Goal: Transaction & Acquisition: Download file/media

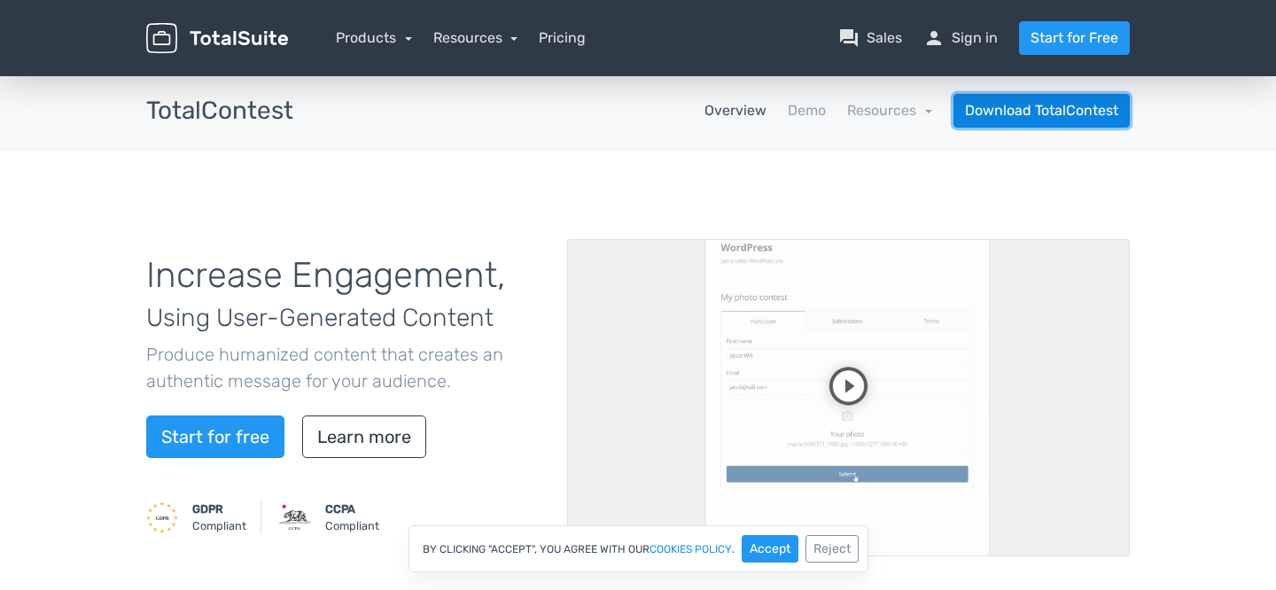
click at [939, 120] on link "Download TotalContest" at bounding box center [1042, 111] width 176 height 34
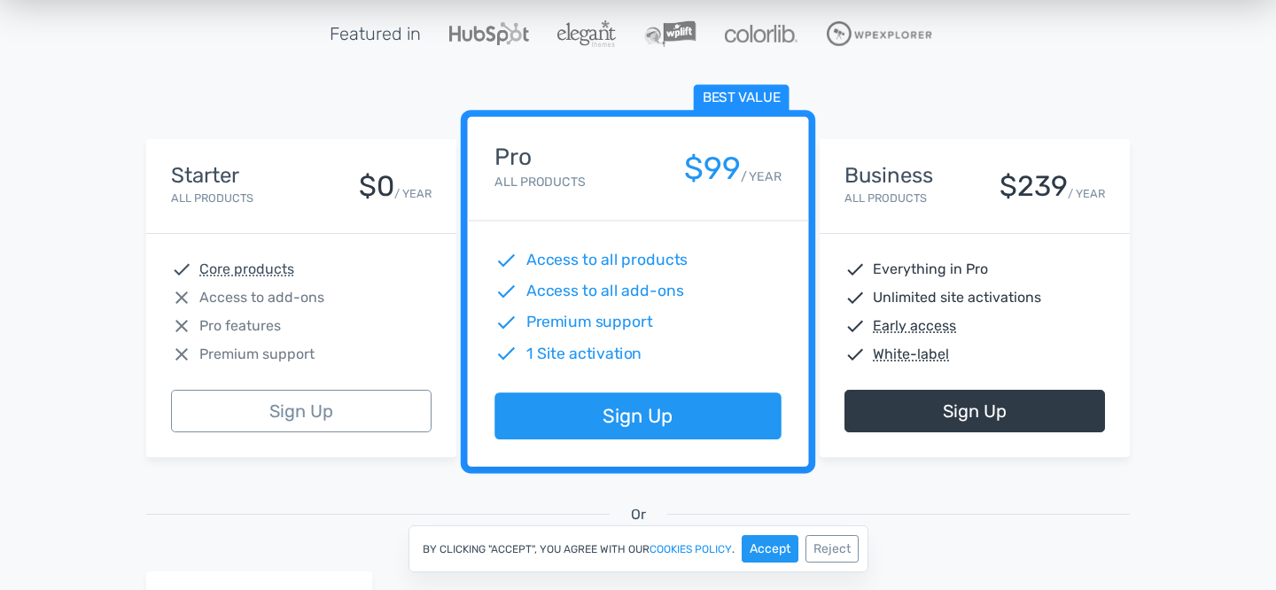
scroll to position [261, 0]
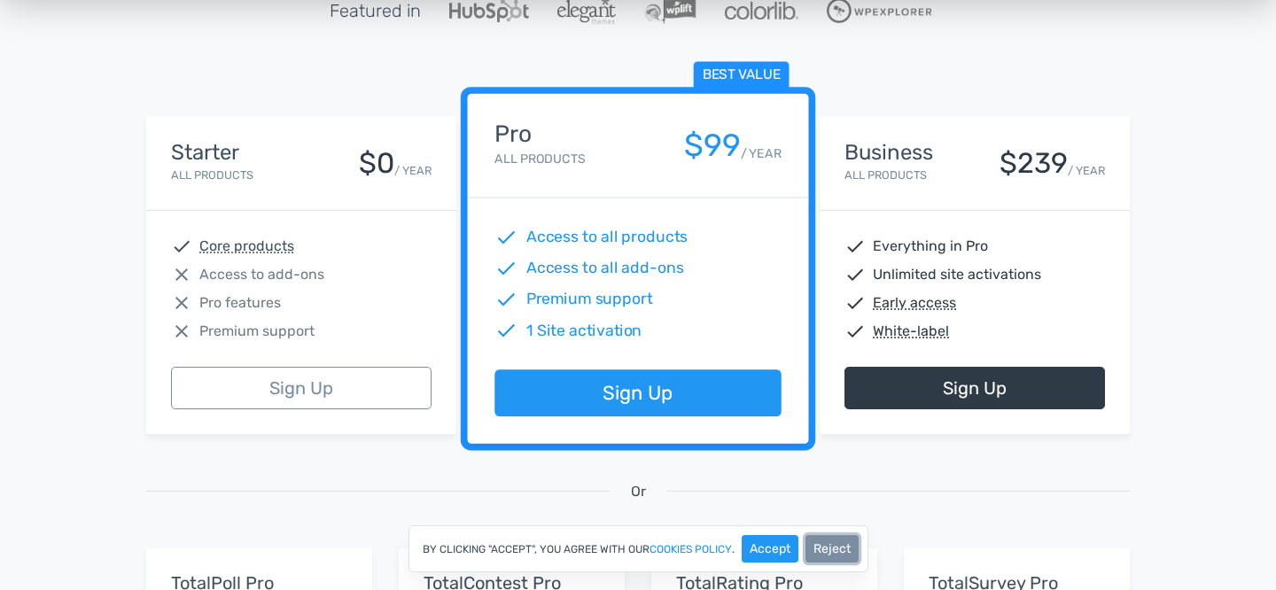
click at [842, 549] on button "Reject" at bounding box center [832, 548] width 53 height 27
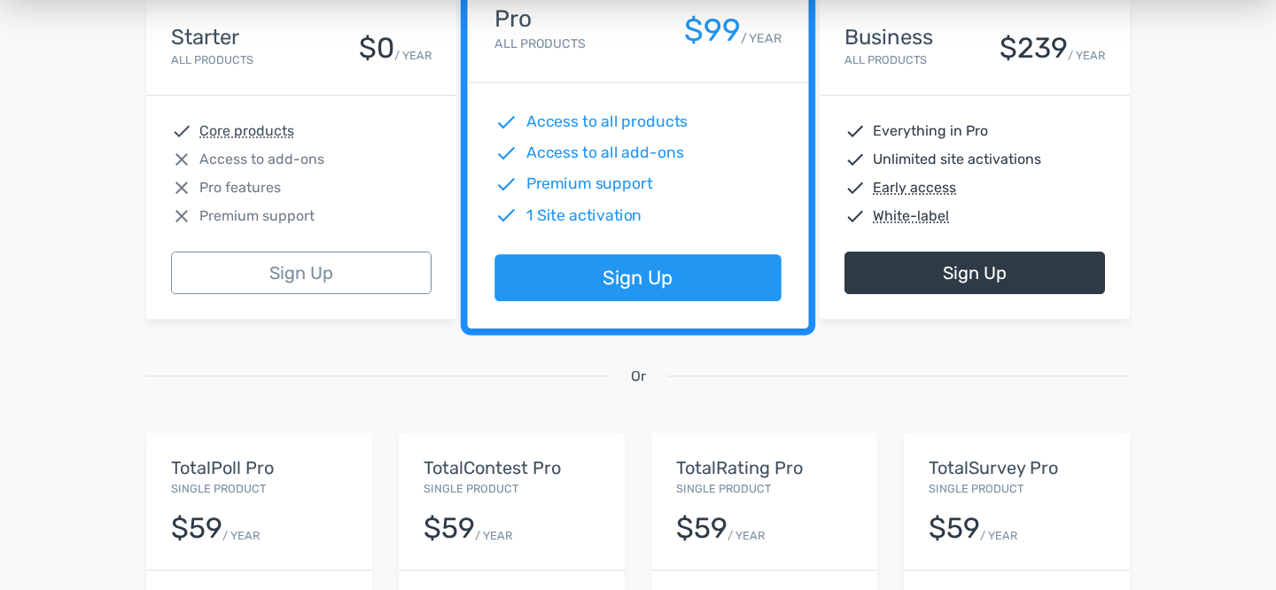
scroll to position [0, 0]
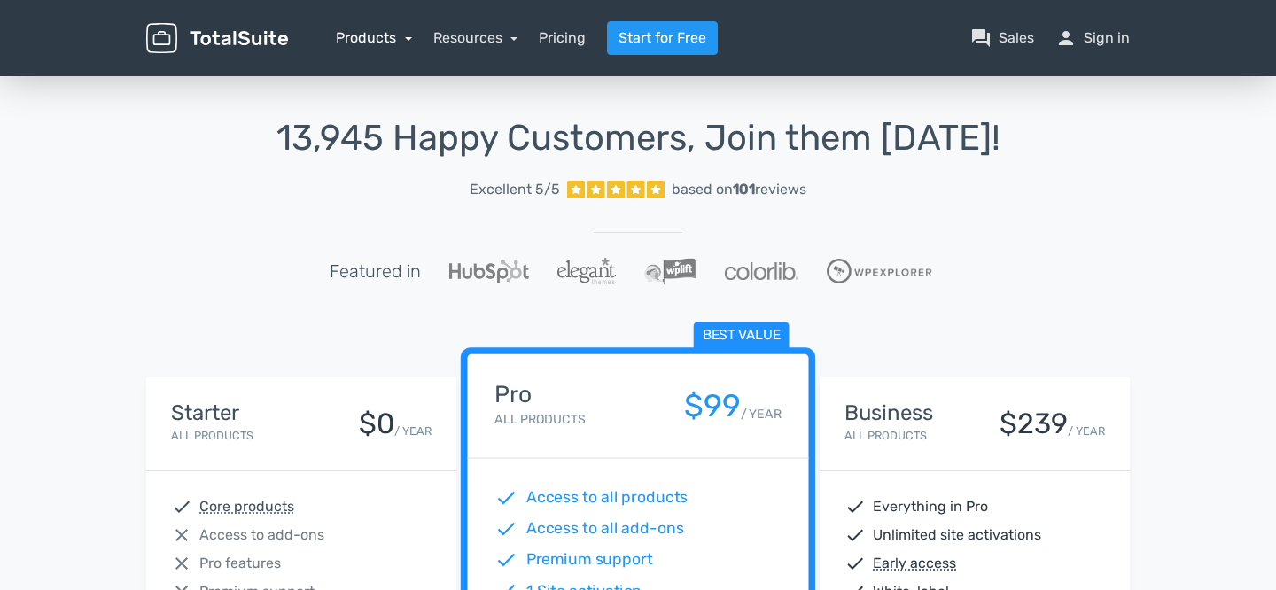
click at [394, 37] on link "Products" at bounding box center [374, 37] width 76 height 17
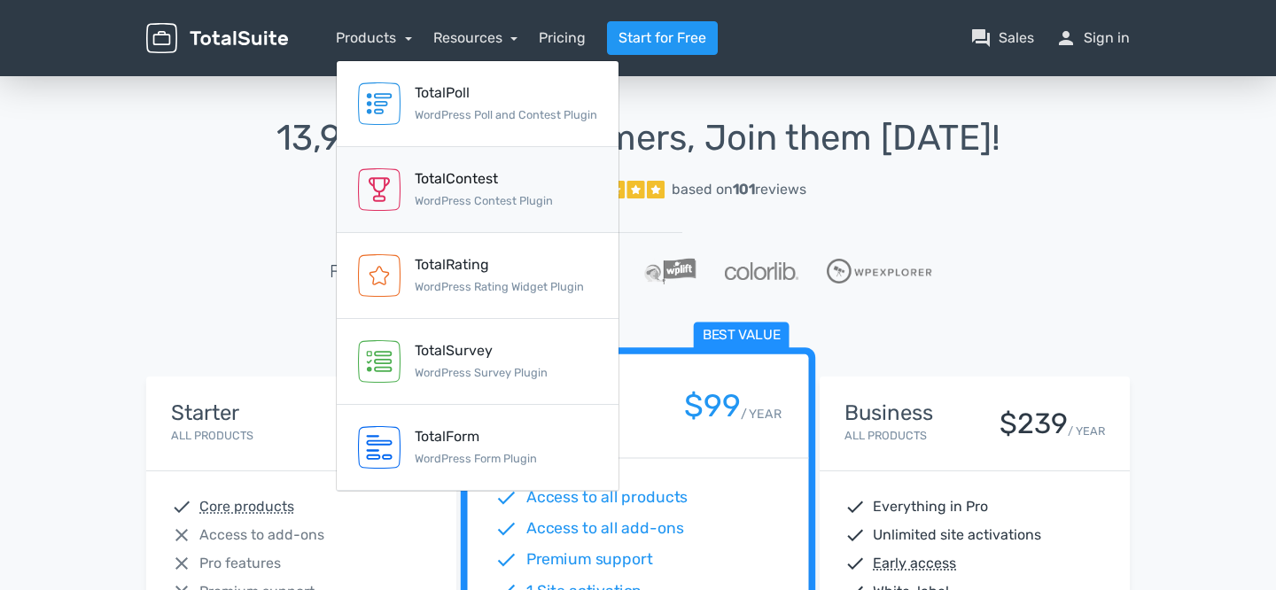
click at [513, 195] on small "WordPress Contest Plugin" at bounding box center [484, 200] width 138 height 13
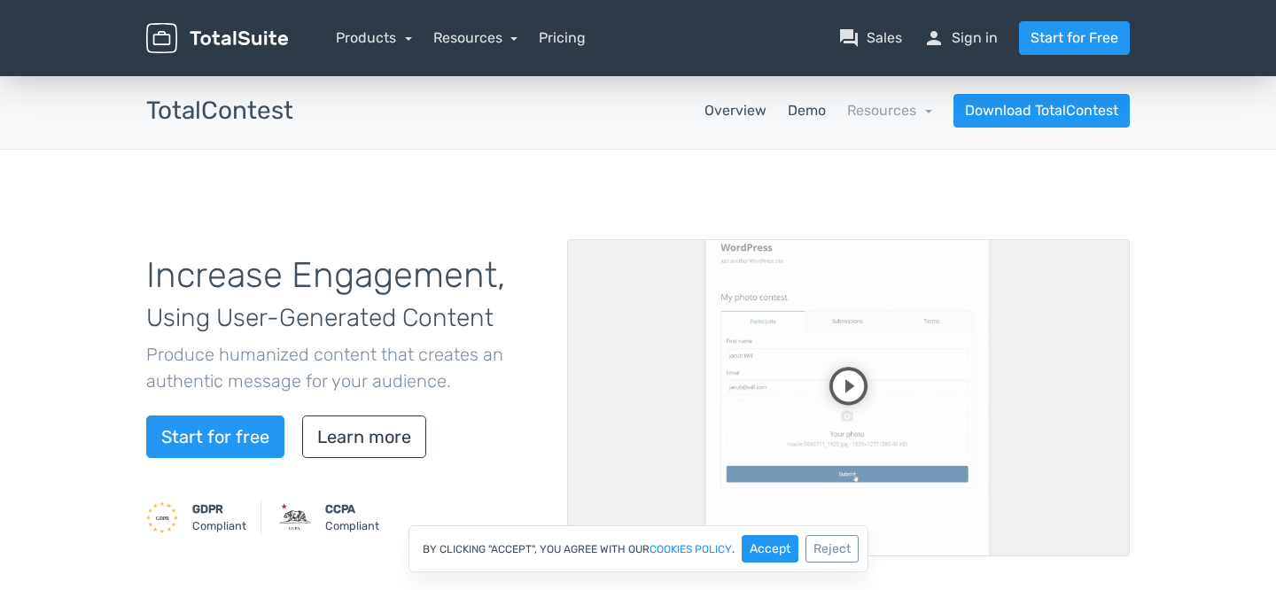
click at [794, 105] on link "Demo" at bounding box center [807, 110] width 38 height 21
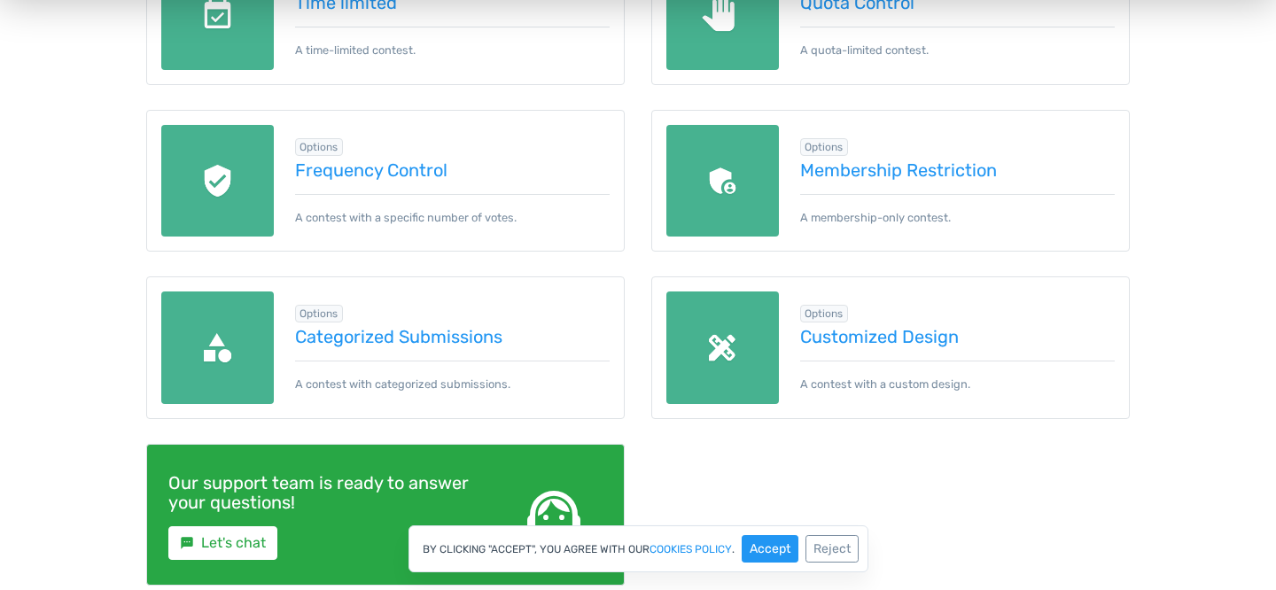
scroll to position [888, 0]
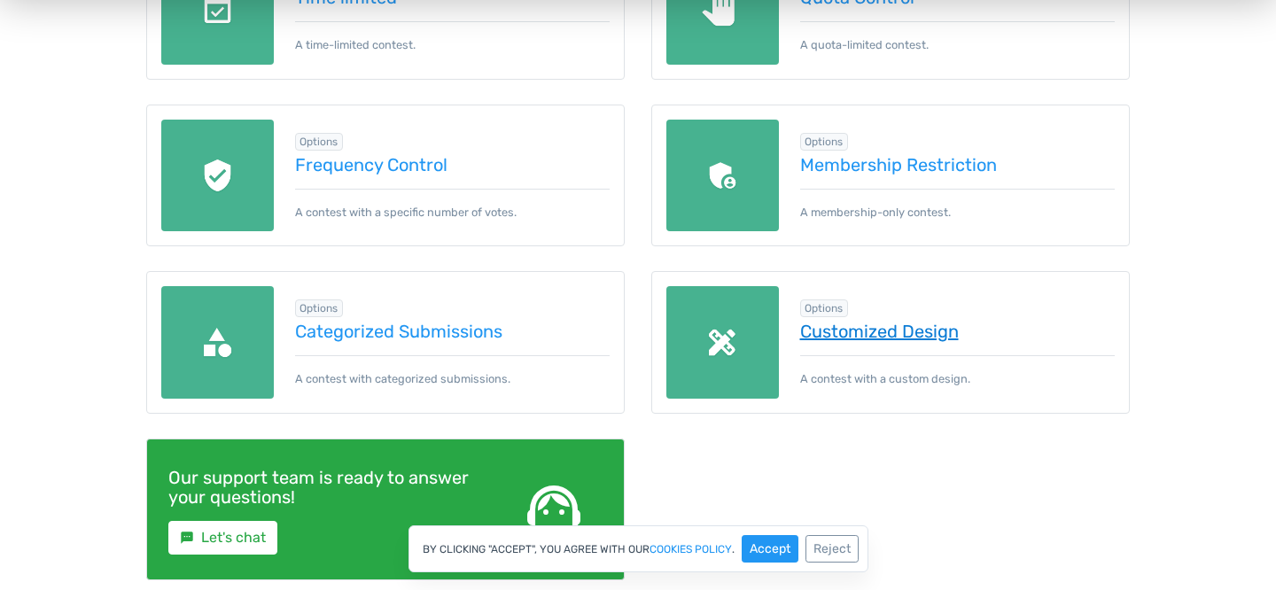
click at [815, 334] on link "Customized Design" at bounding box center [957, 331] width 315 height 19
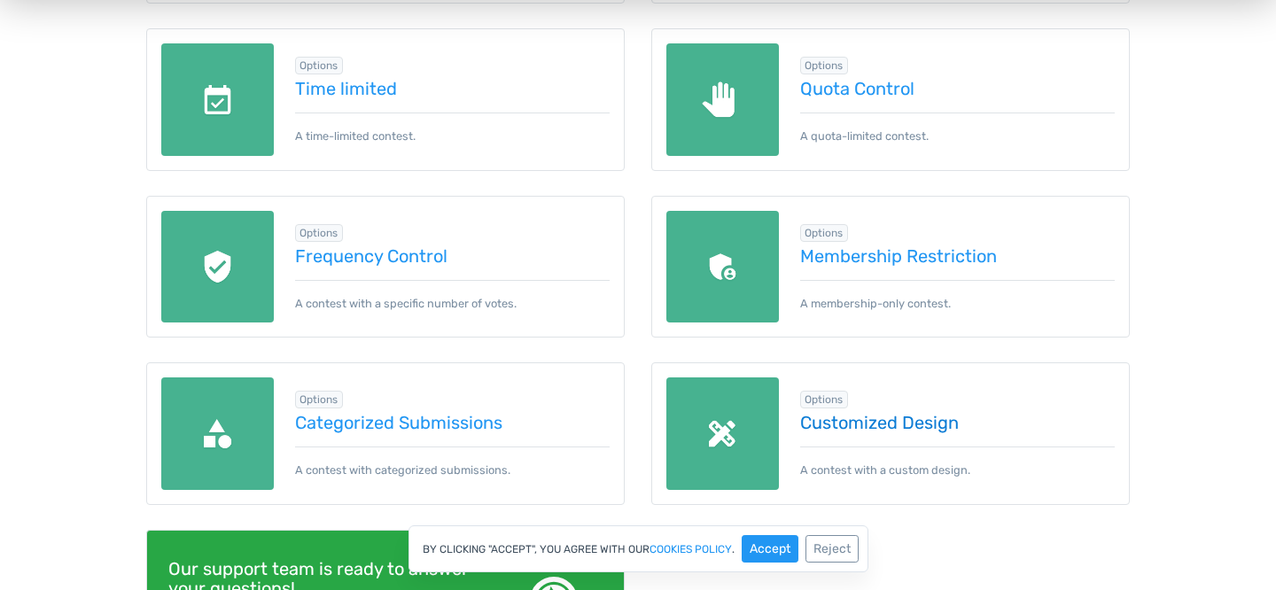
scroll to position [0, 0]
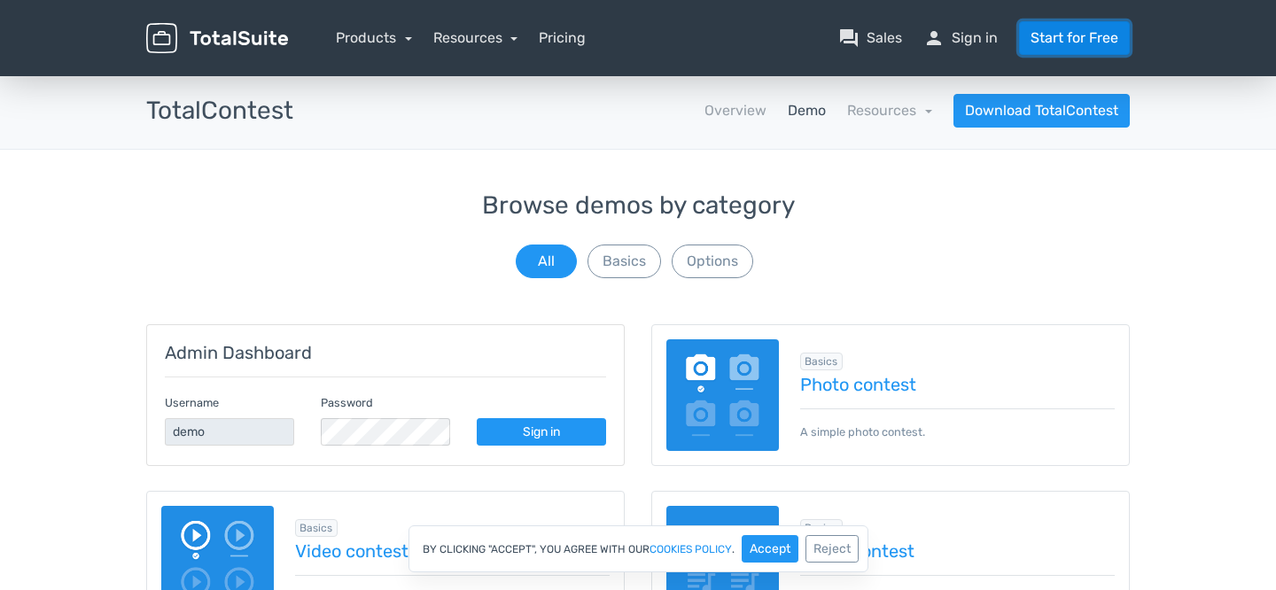
click at [1076, 43] on link "Start for Free" at bounding box center [1074, 38] width 111 height 34
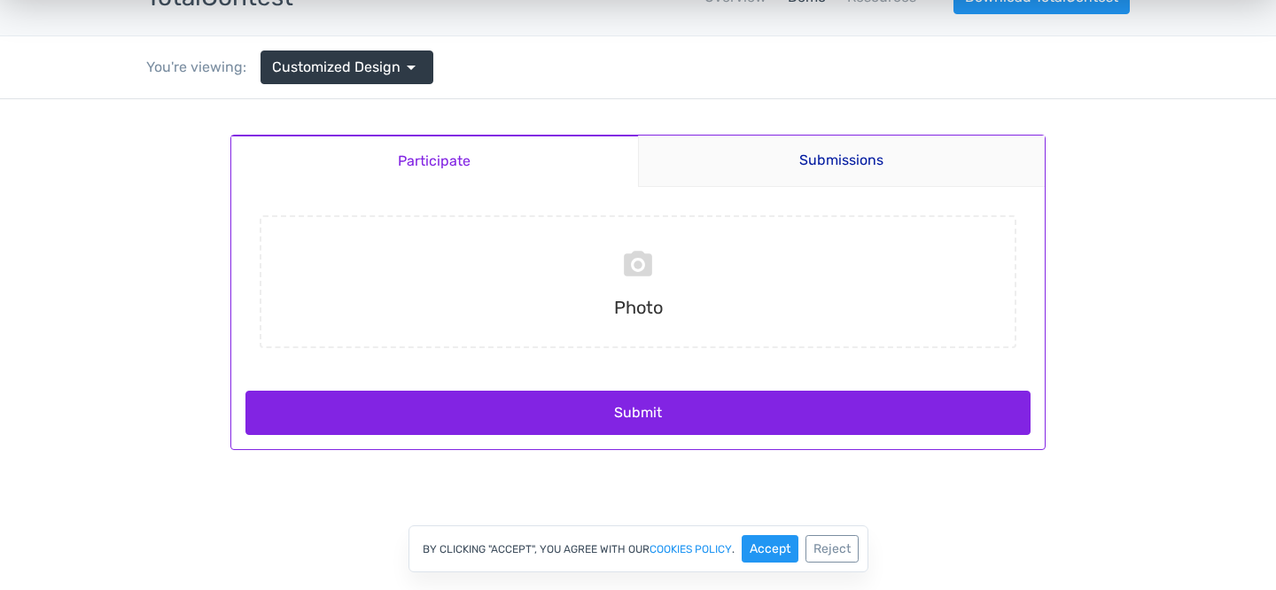
scroll to position [98, 0]
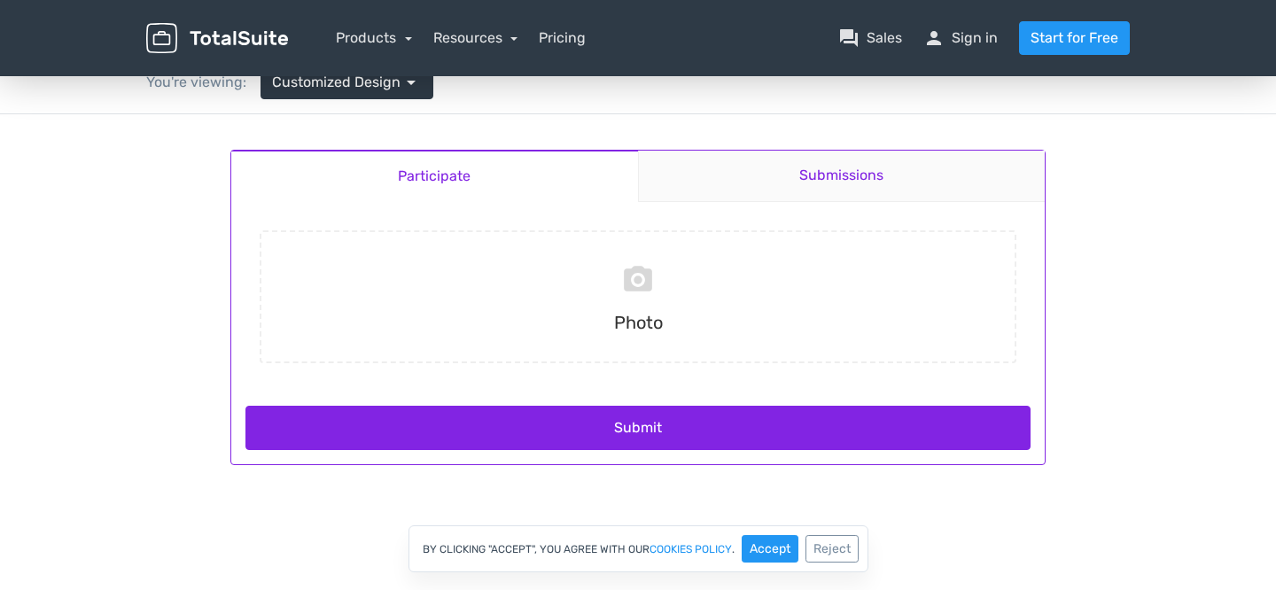
click at [860, 176] on link "Submissions" at bounding box center [842, 176] width 408 height 51
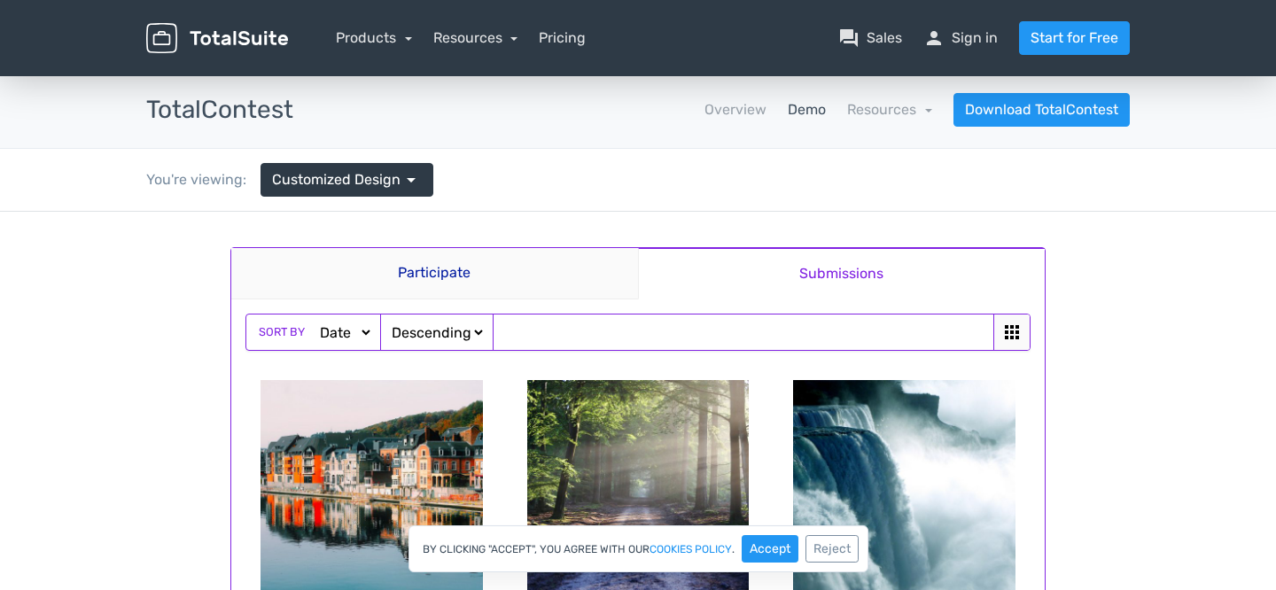
scroll to position [0, 0]
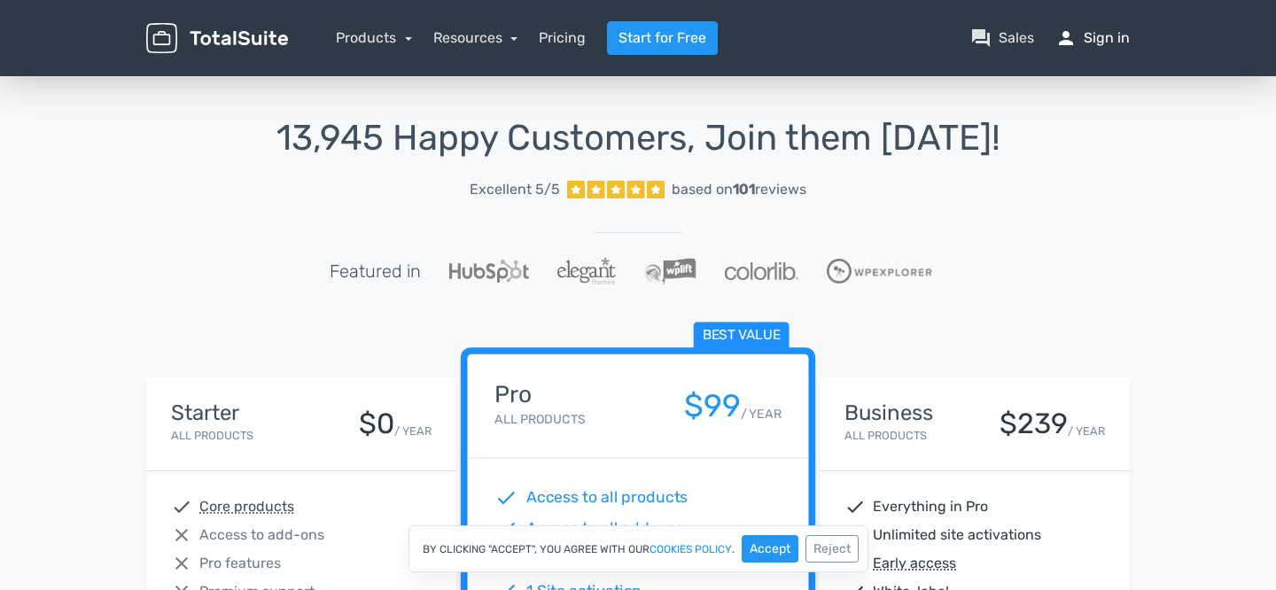
click at [1094, 44] on link "person Sign in" at bounding box center [1092, 37] width 74 height 21
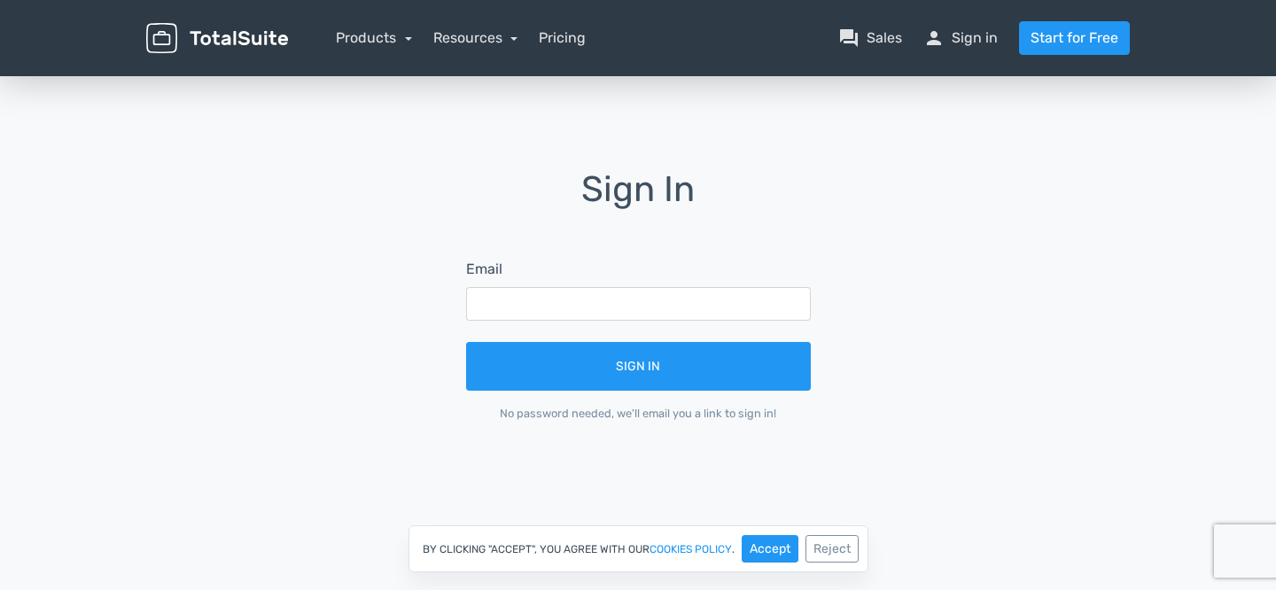
scroll to position [71, 0]
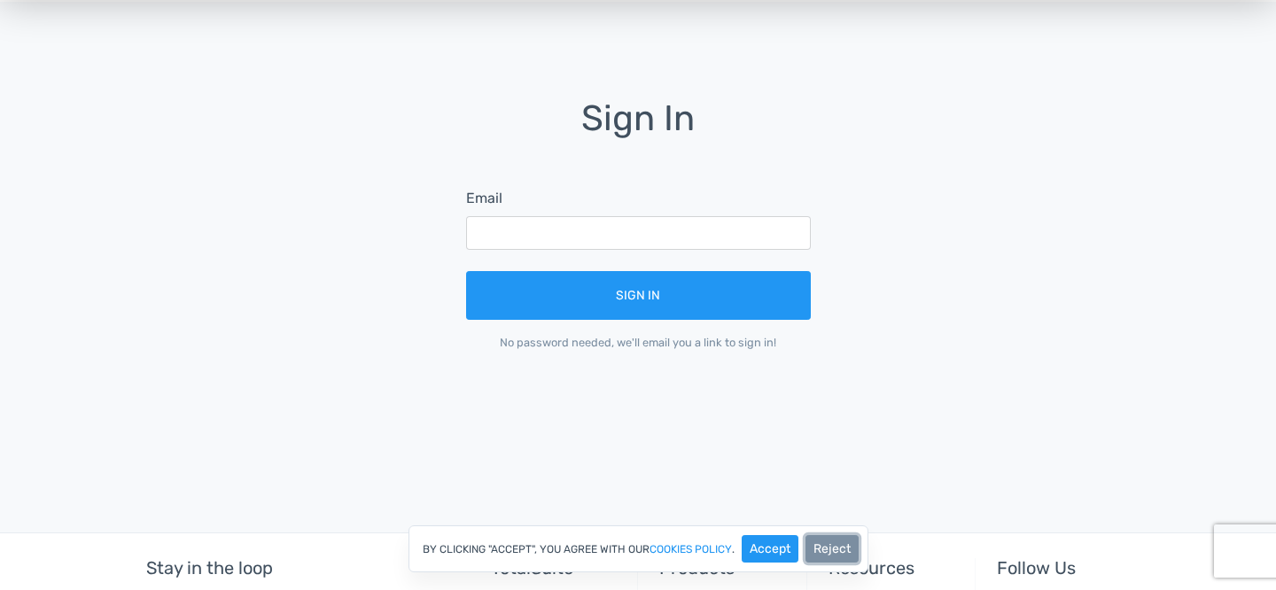
click at [829, 536] on button "Reject" at bounding box center [832, 548] width 53 height 27
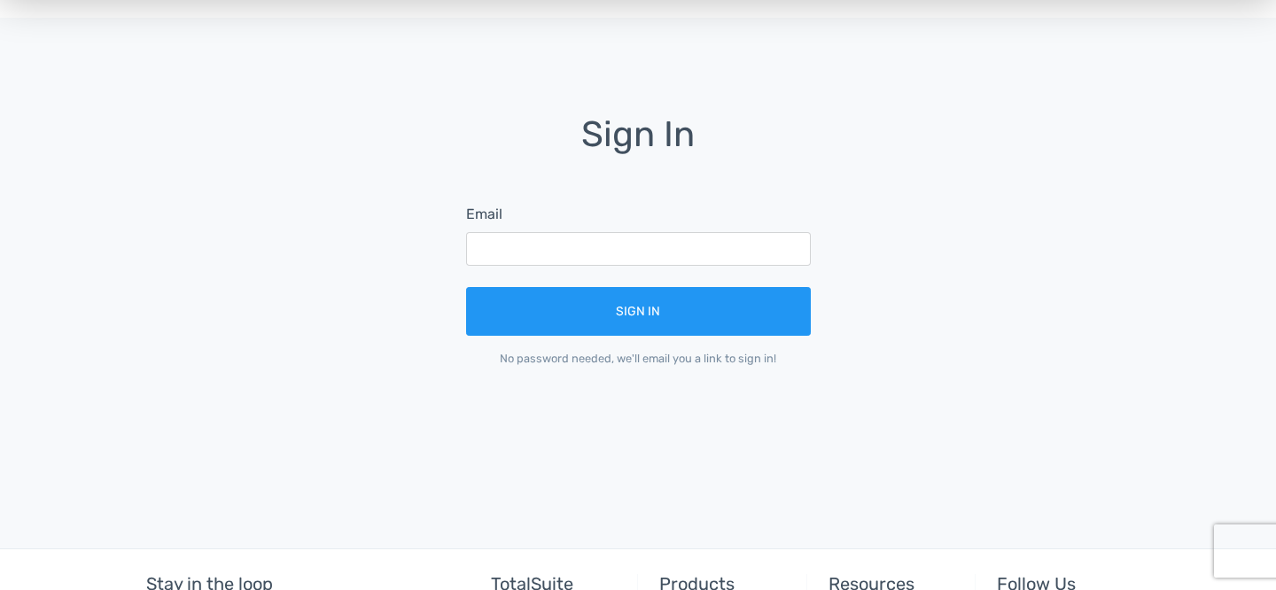
scroll to position [0, 0]
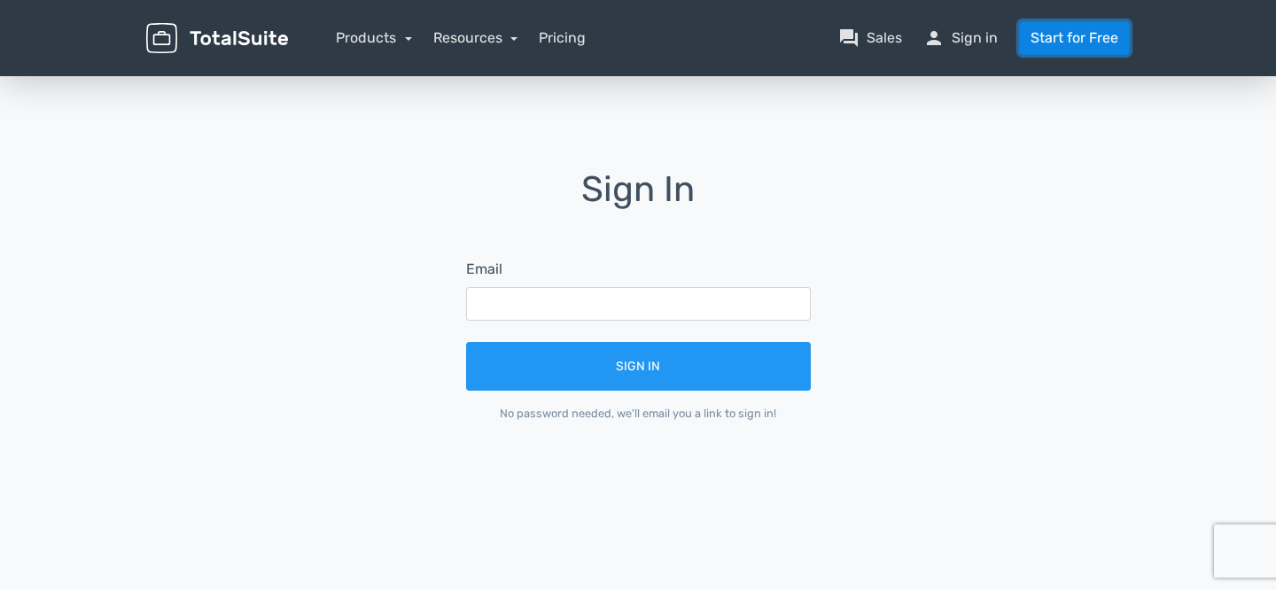
click at [1070, 50] on link "Start for Free" at bounding box center [1074, 38] width 111 height 34
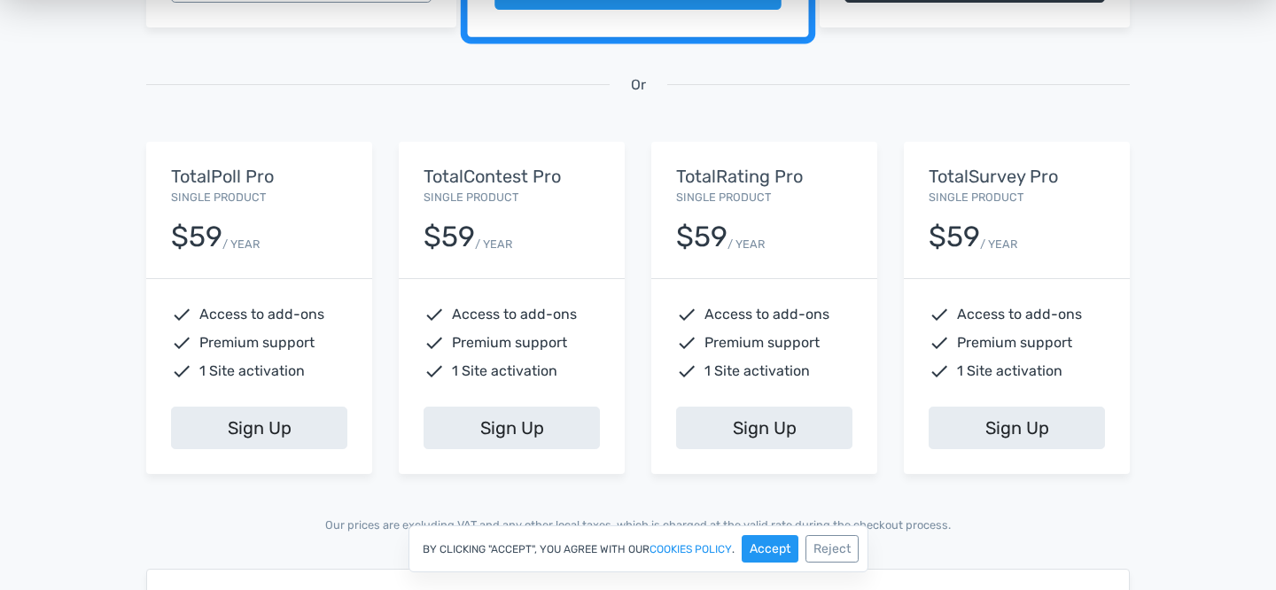
scroll to position [708, 0]
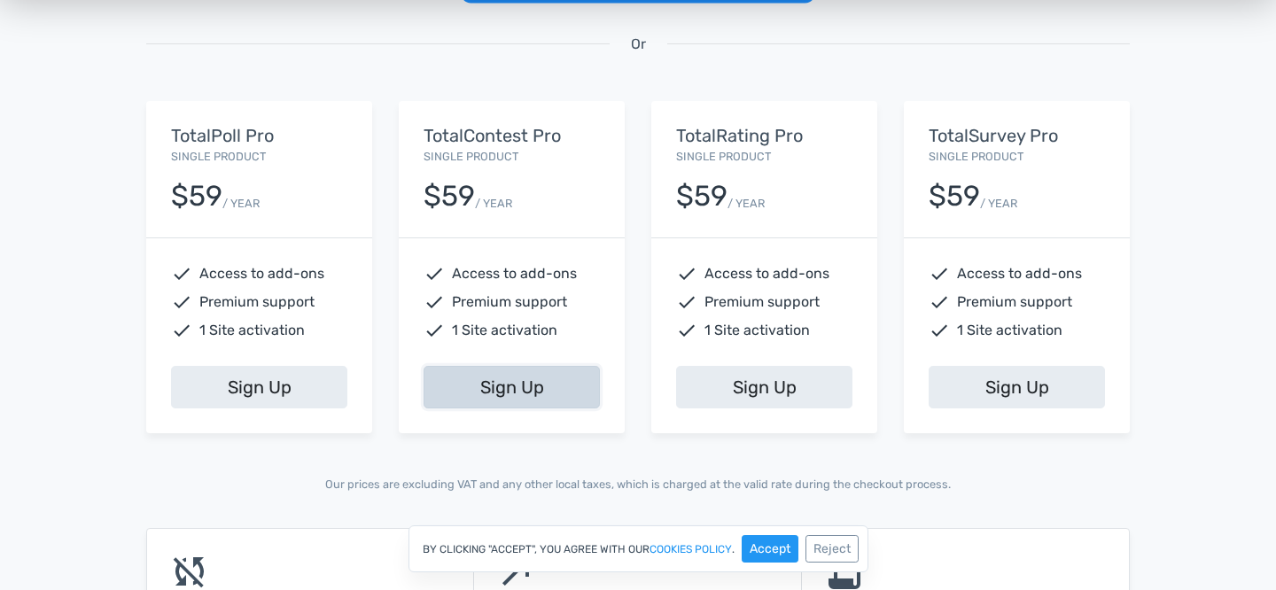
click at [518, 402] on link "Sign Up" at bounding box center [512, 387] width 176 height 43
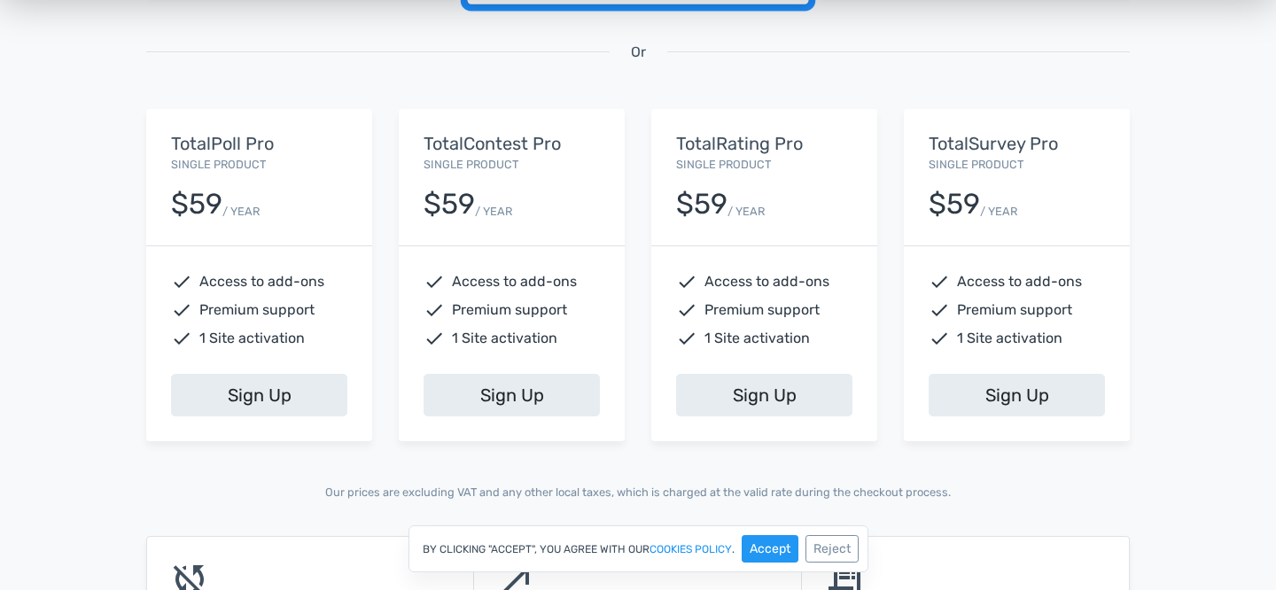
scroll to position [698, 0]
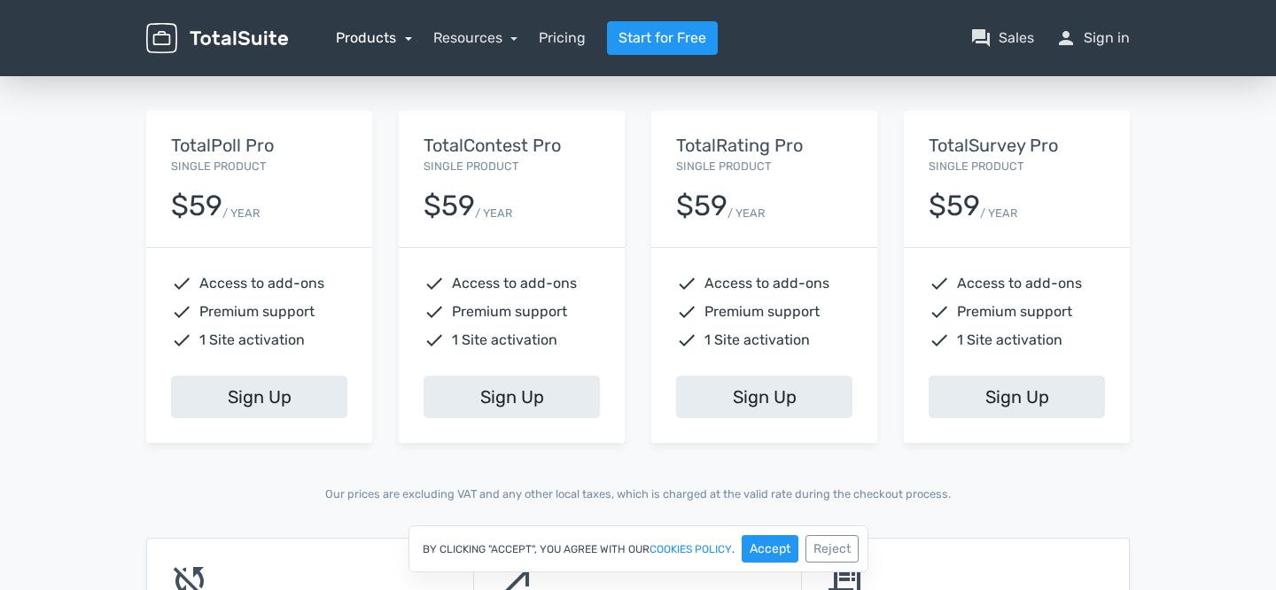
click at [381, 37] on link "Products" at bounding box center [374, 37] width 76 height 17
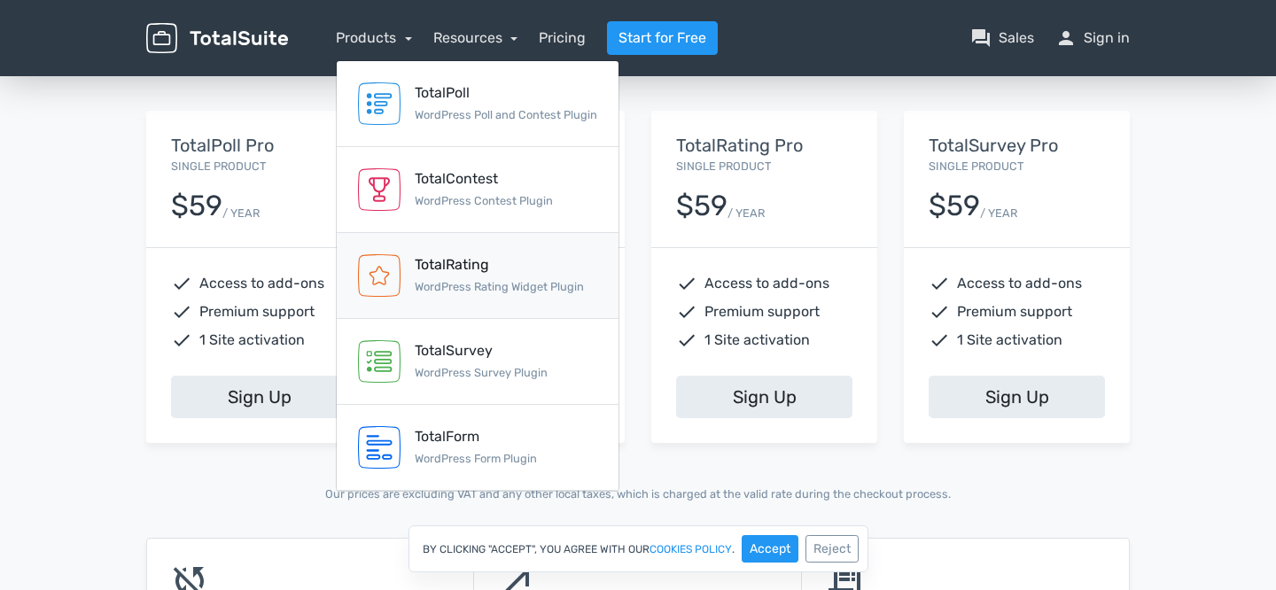
click at [487, 252] on link "TotalRating WordPress Rating Widget Plugin" at bounding box center [478, 276] width 282 height 86
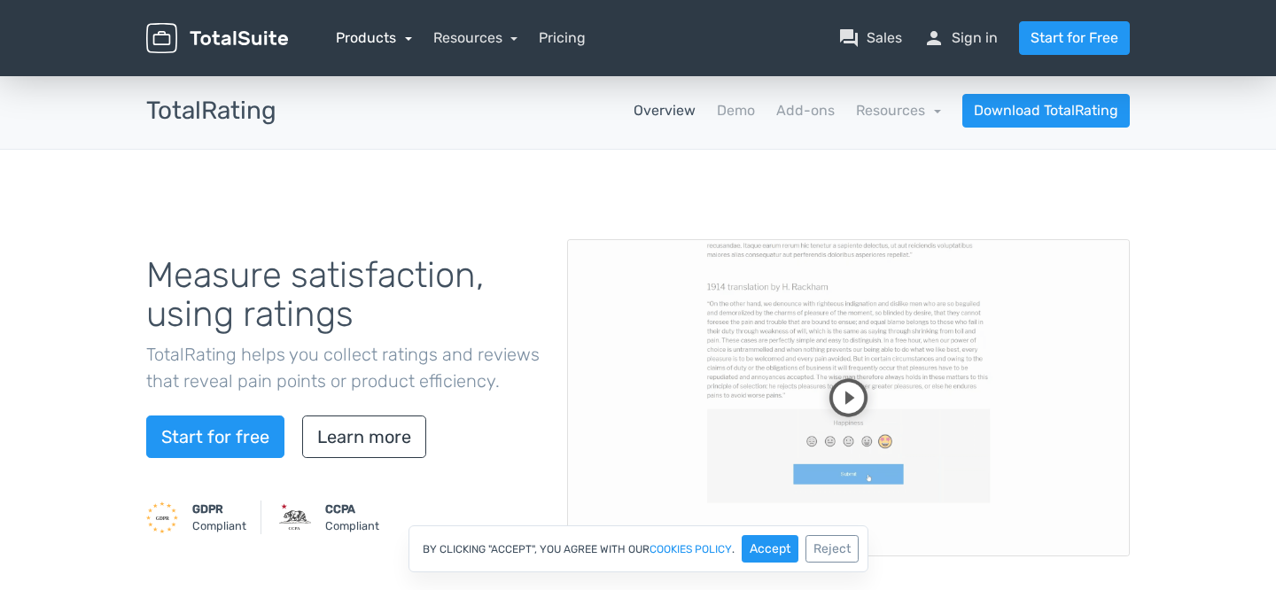
click at [362, 42] on link "Products" at bounding box center [374, 37] width 76 height 17
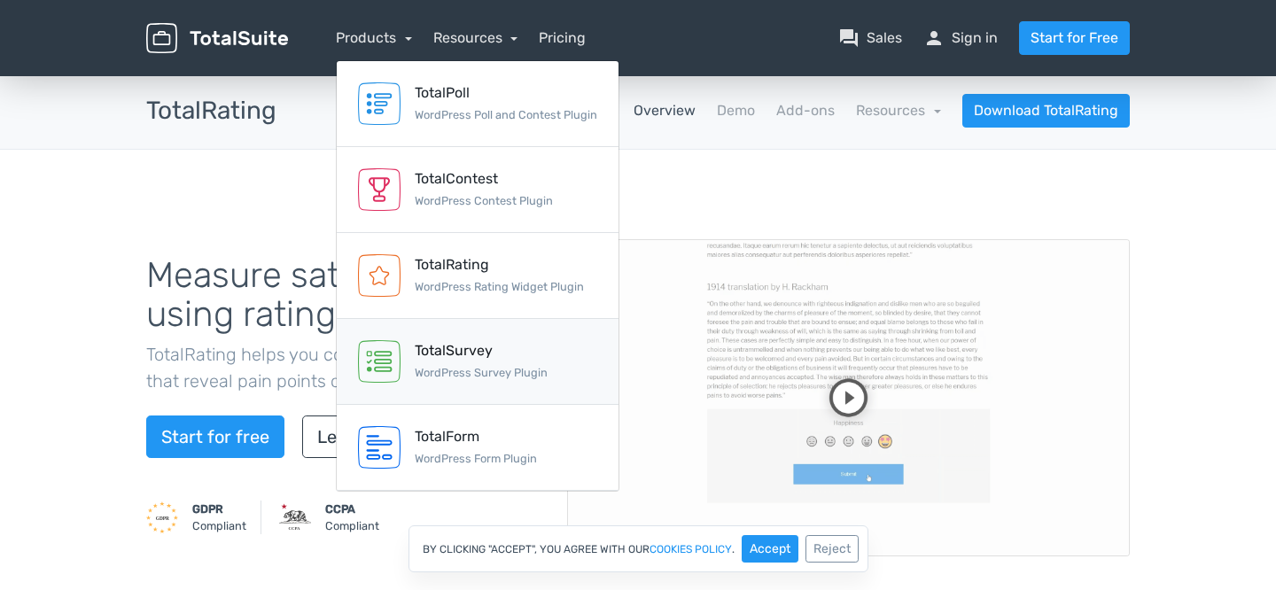
click at [510, 372] on small "WordPress Survey Plugin" at bounding box center [481, 372] width 133 height 13
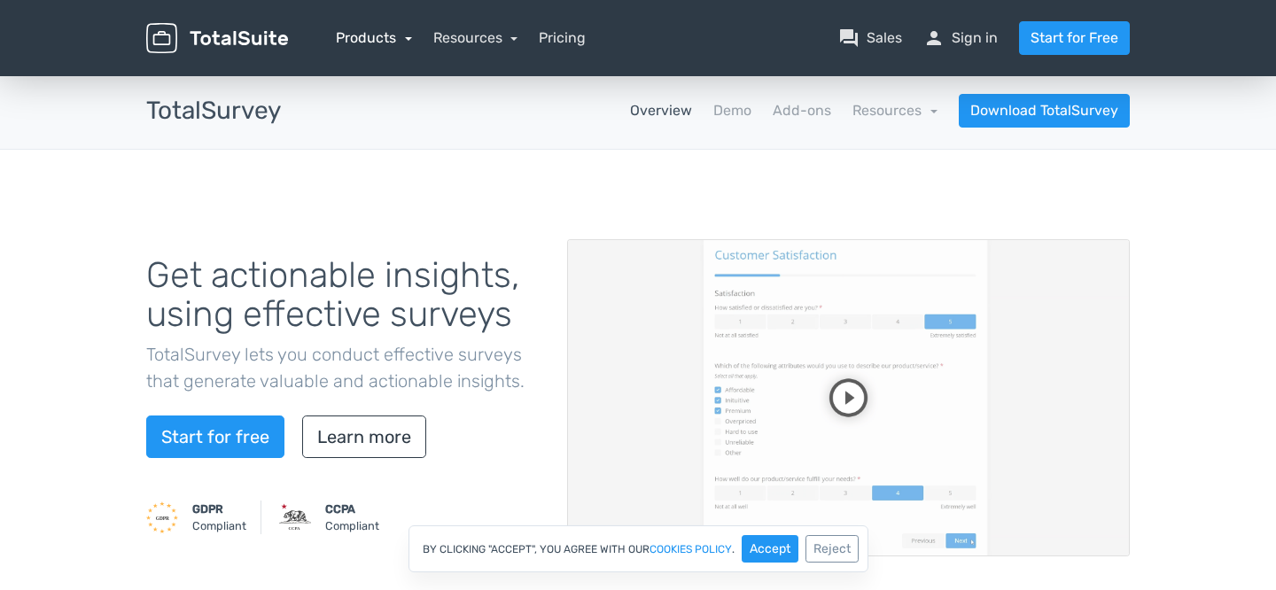
click at [344, 34] on link "Products" at bounding box center [374, 37] width 76 height 17
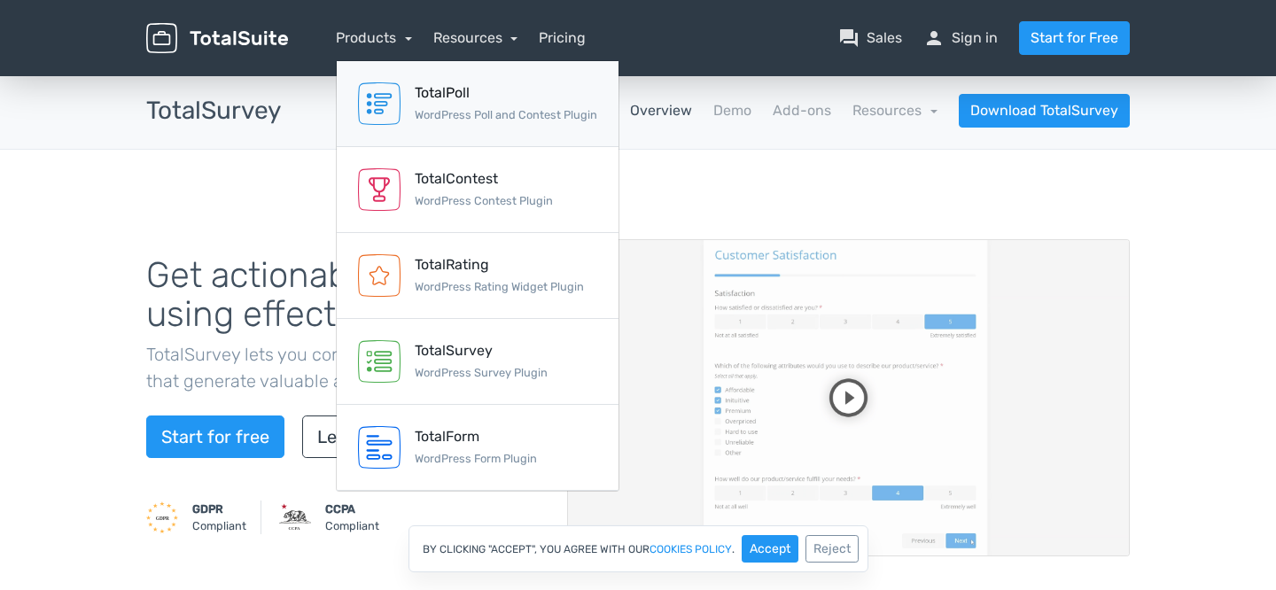
click at [458, 142] on link "TotalPoll WordPress Poll and Contest Plugin" at bounding box center [478, 104] width 282 height 86
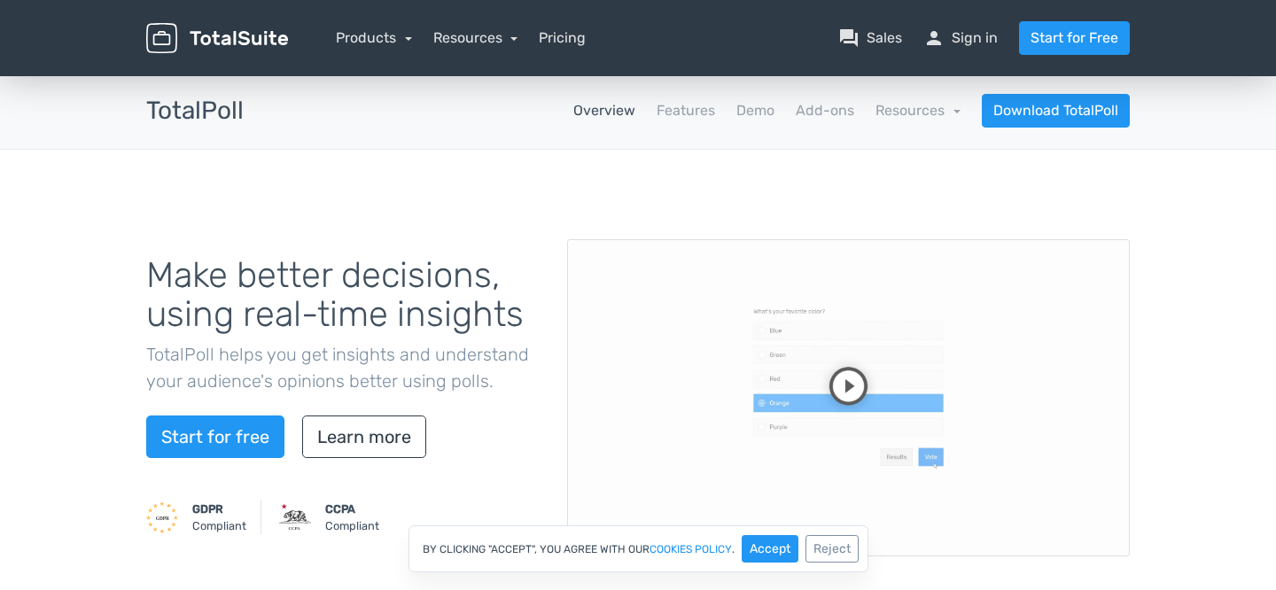
click at [370, 13] on div "menu Products TotalPoll WordPress Poll and Contest Plugin TotalContest TotalRat…" at bounding box center [638, 38] width 1010 height 76
click at [373, 42] on link "Products" at bounding box center [374, 37] width 76 height 17
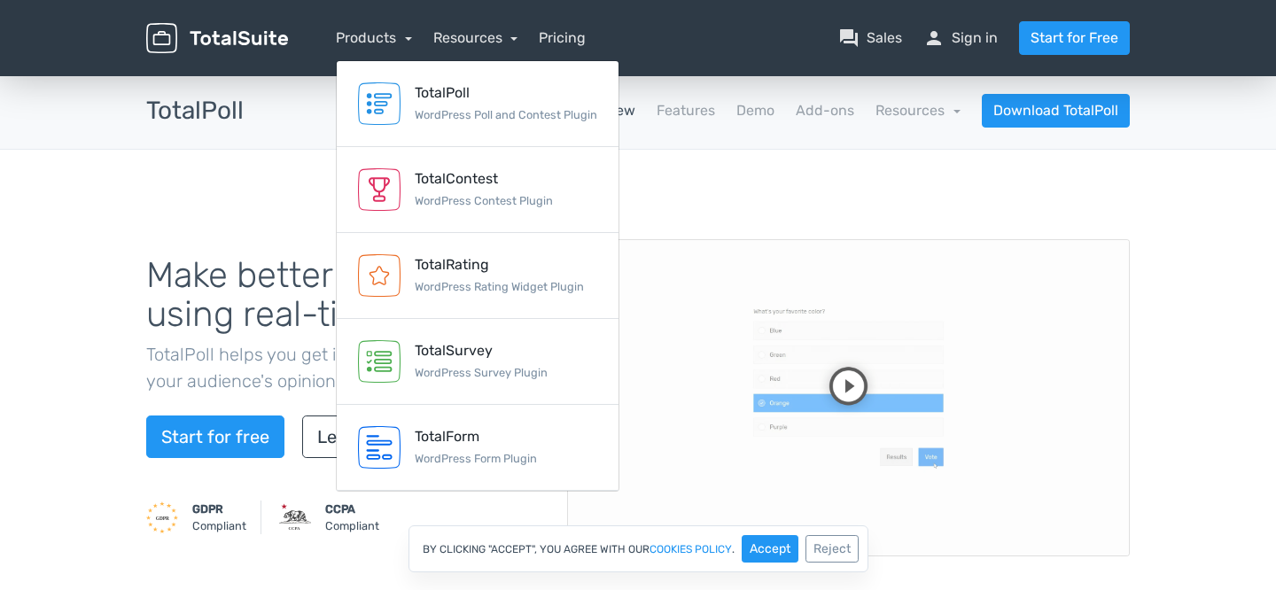
click at [222, 215] on div "Make better decisions, using real-time insights TotalPoll helps you get insight…" at bounding box center [638, 422] width 1010 height 461
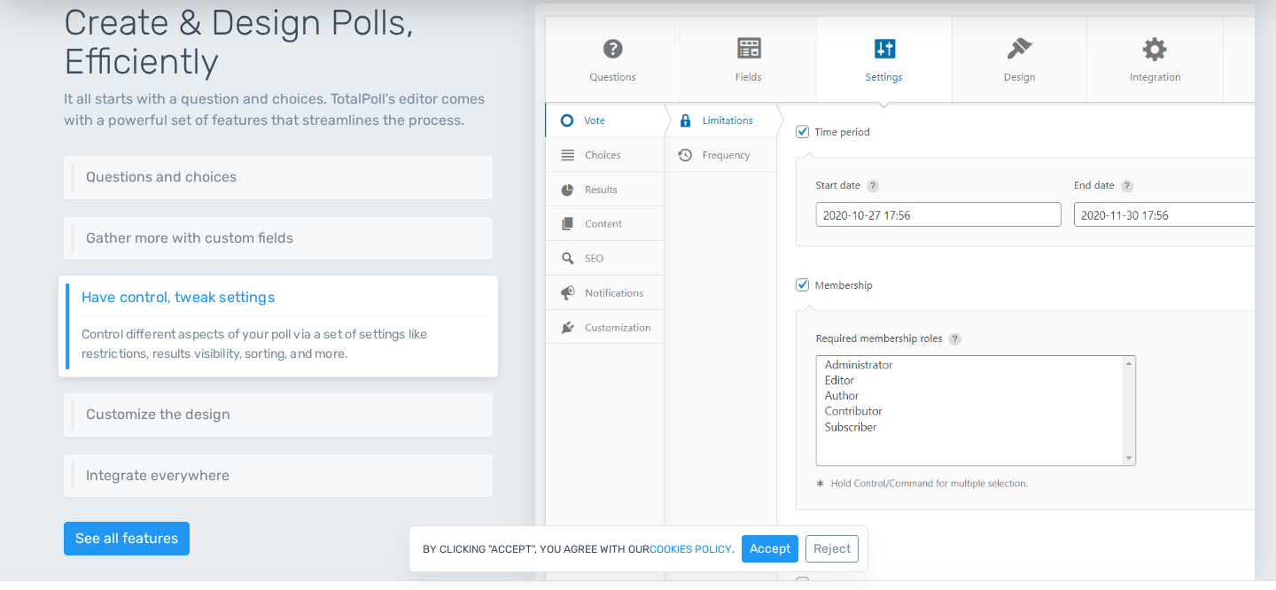
scroll to position [56, 0]
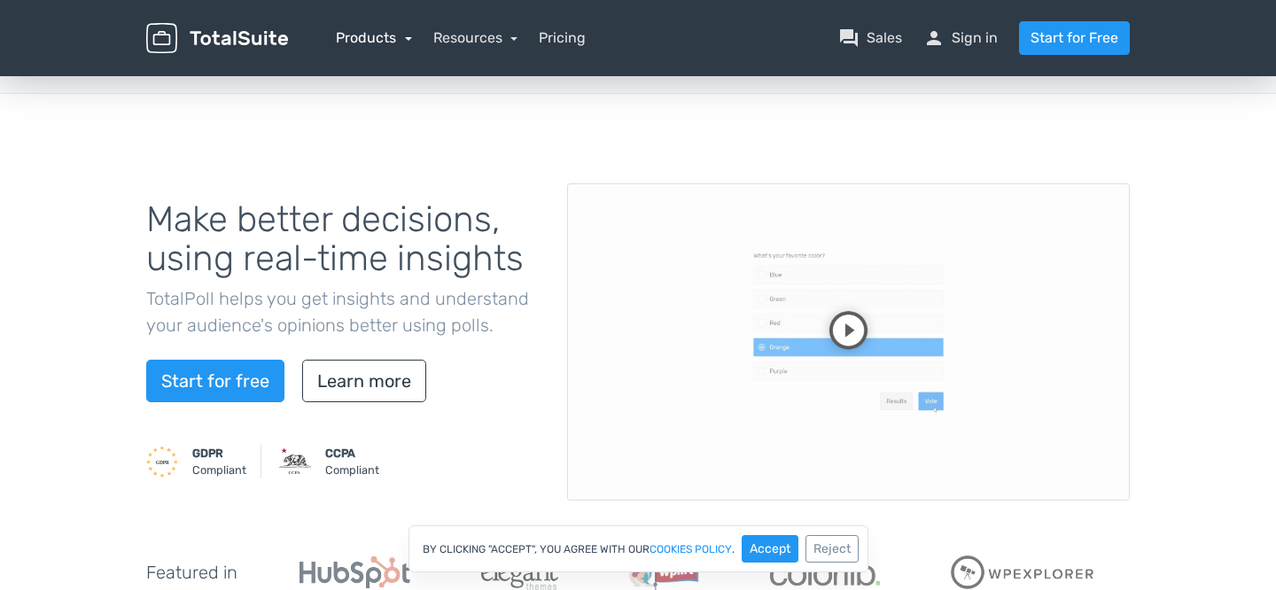
click at [377, 44] on link "Products" at bounding box center [374, 37] width 76 height 17
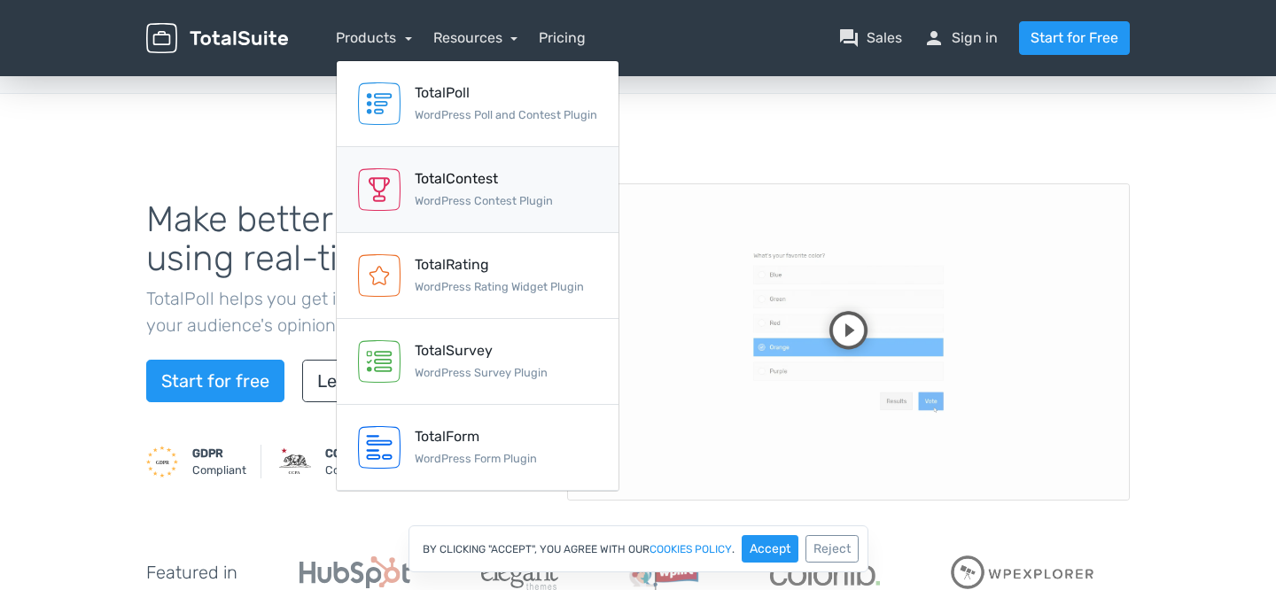
click at [389, 171] on img at bounding box center [379, 189] width 43 height 43
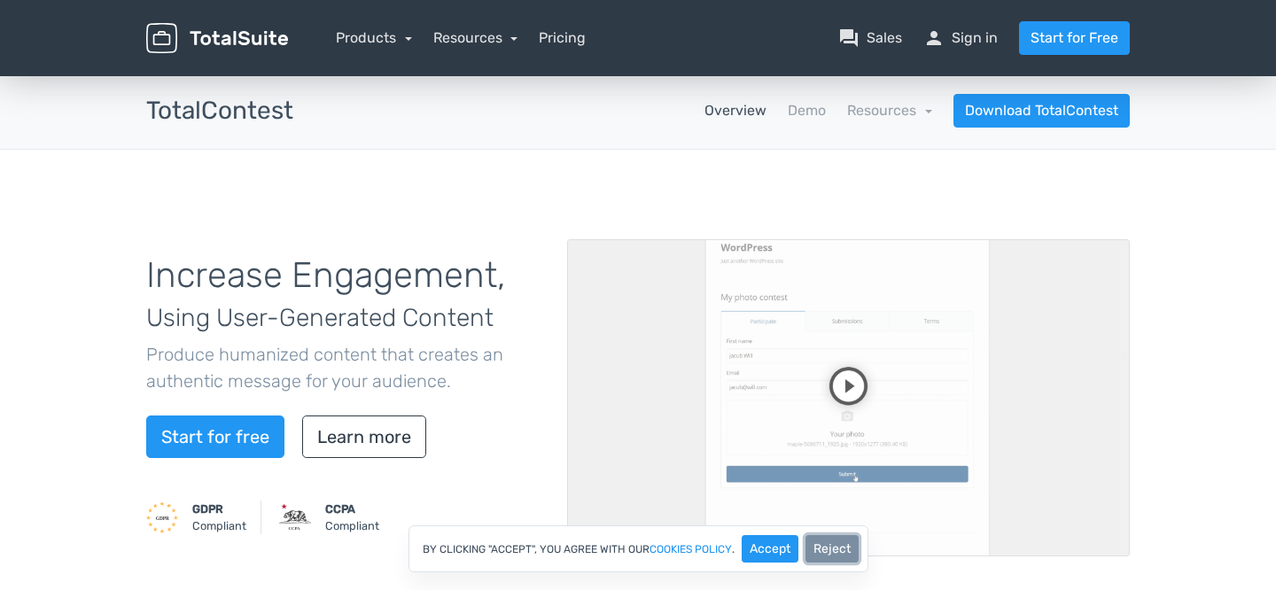
click at [845, 549] on button "Reject" at bounding box center [832, 548] width 53 height 27
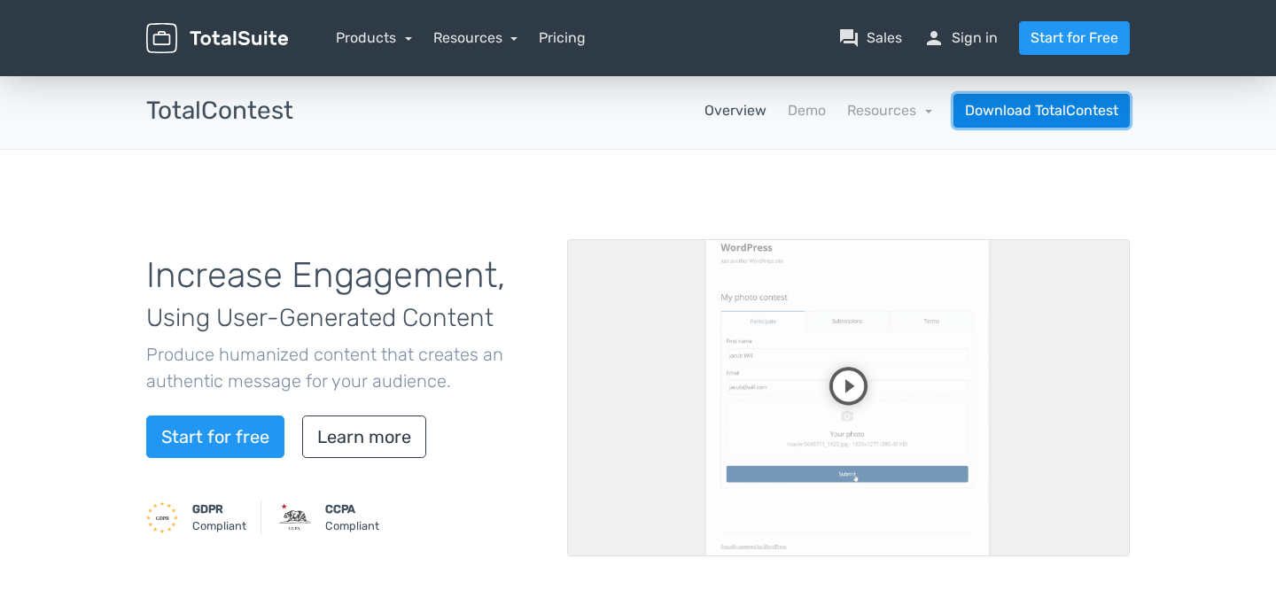
click at [1042, 113] on link "Download TotalContest" at bounding box center [1042, 111] width 176 height 34
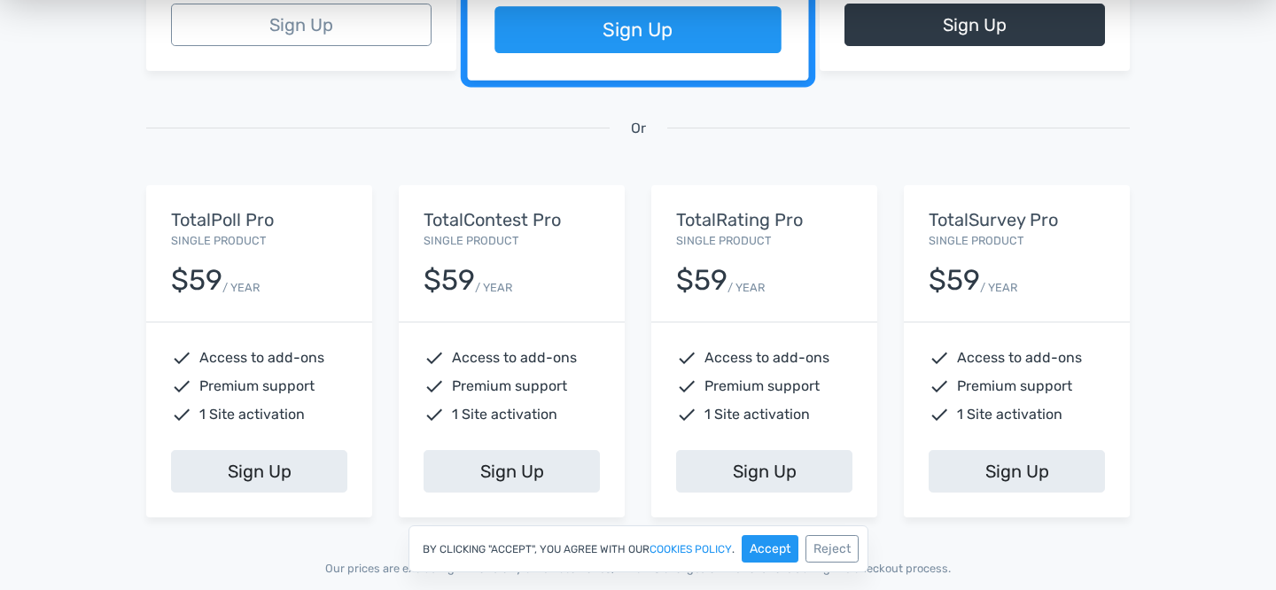
scroll to position [627, 0]
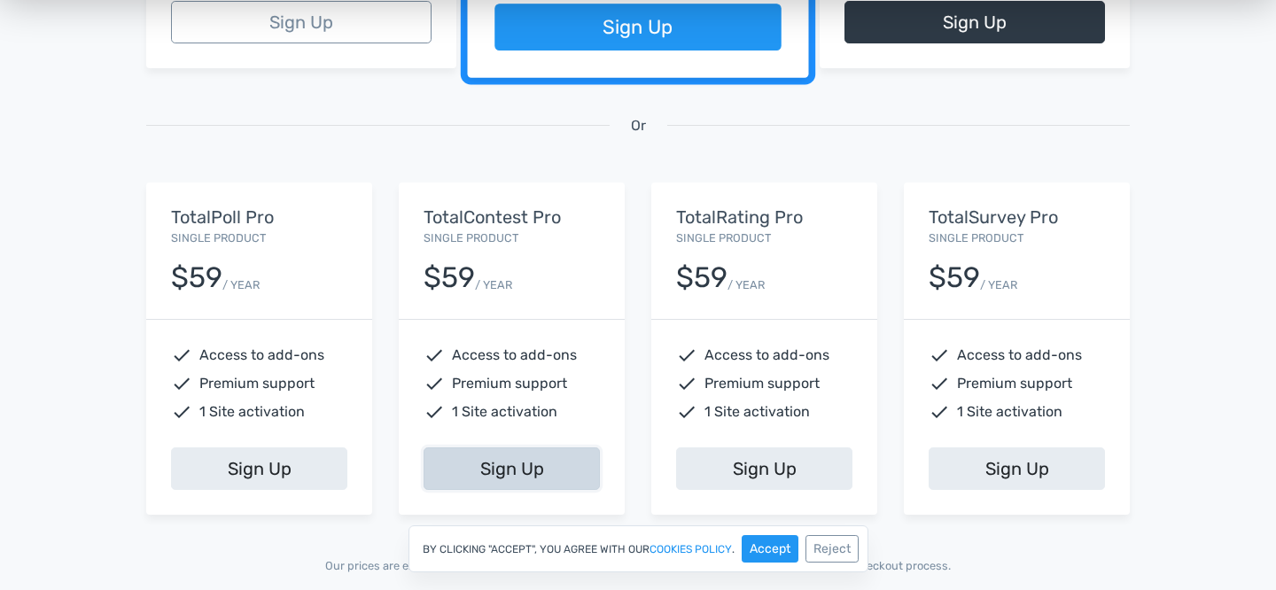
click at [493, 459] on link "Sign Up" at bounding box center [512, 469] width 176 height 43
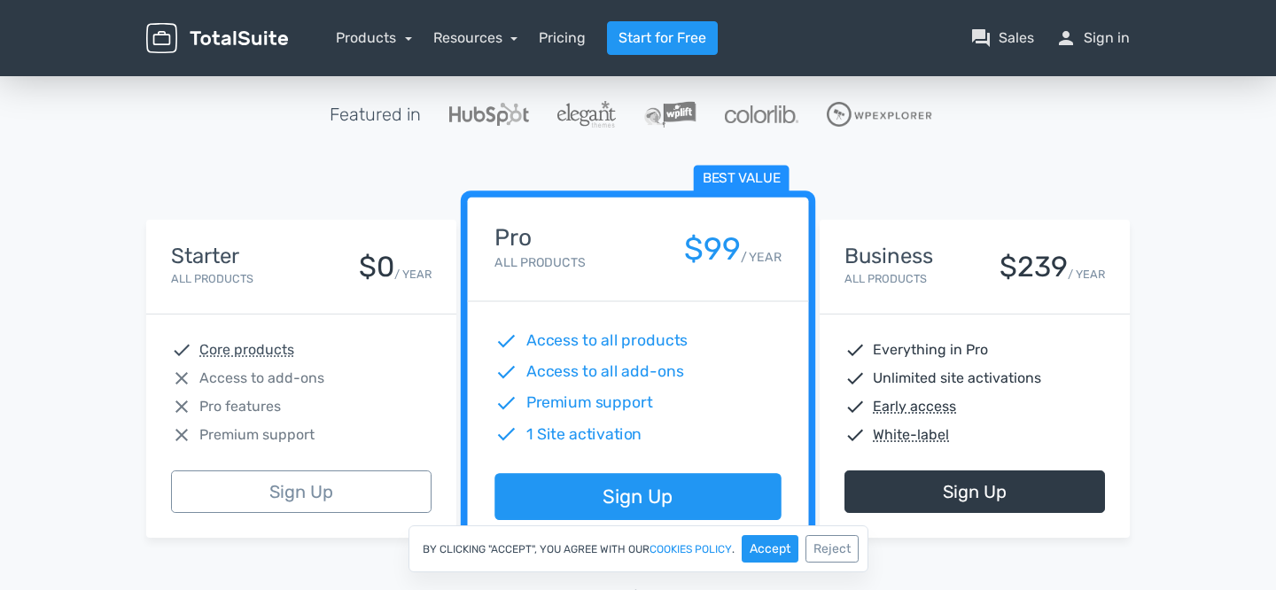
scroll to position [194, 0]
